Goal: Information Seeking & Learning: Learn about a topic

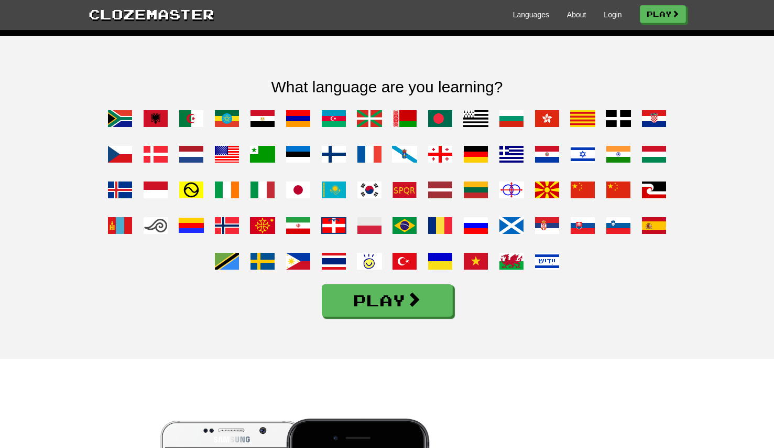
scroll to position [839, 0]
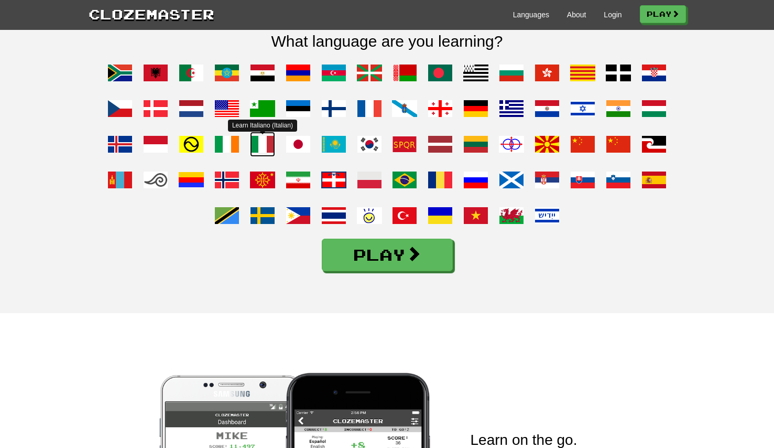
click at [260, 157] on span at bounding box center [262, 144] width 25 height 25
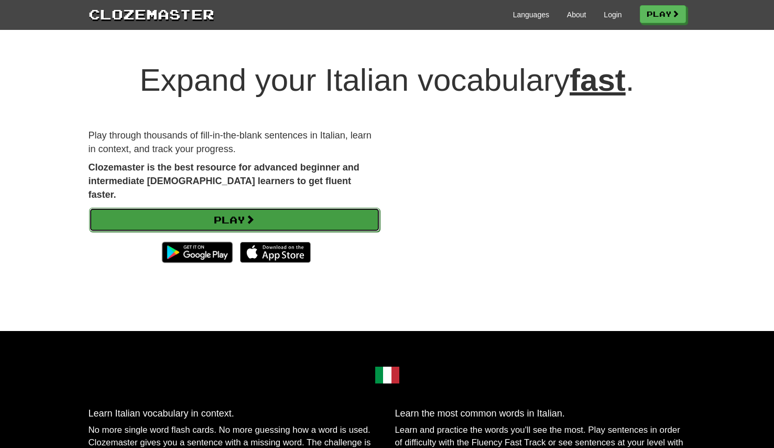
click at [236, 208] on link "Play" at bounding box center [234, 220] width 291 height 24
